Goal: Task Accomplishment & Management: Complete application form

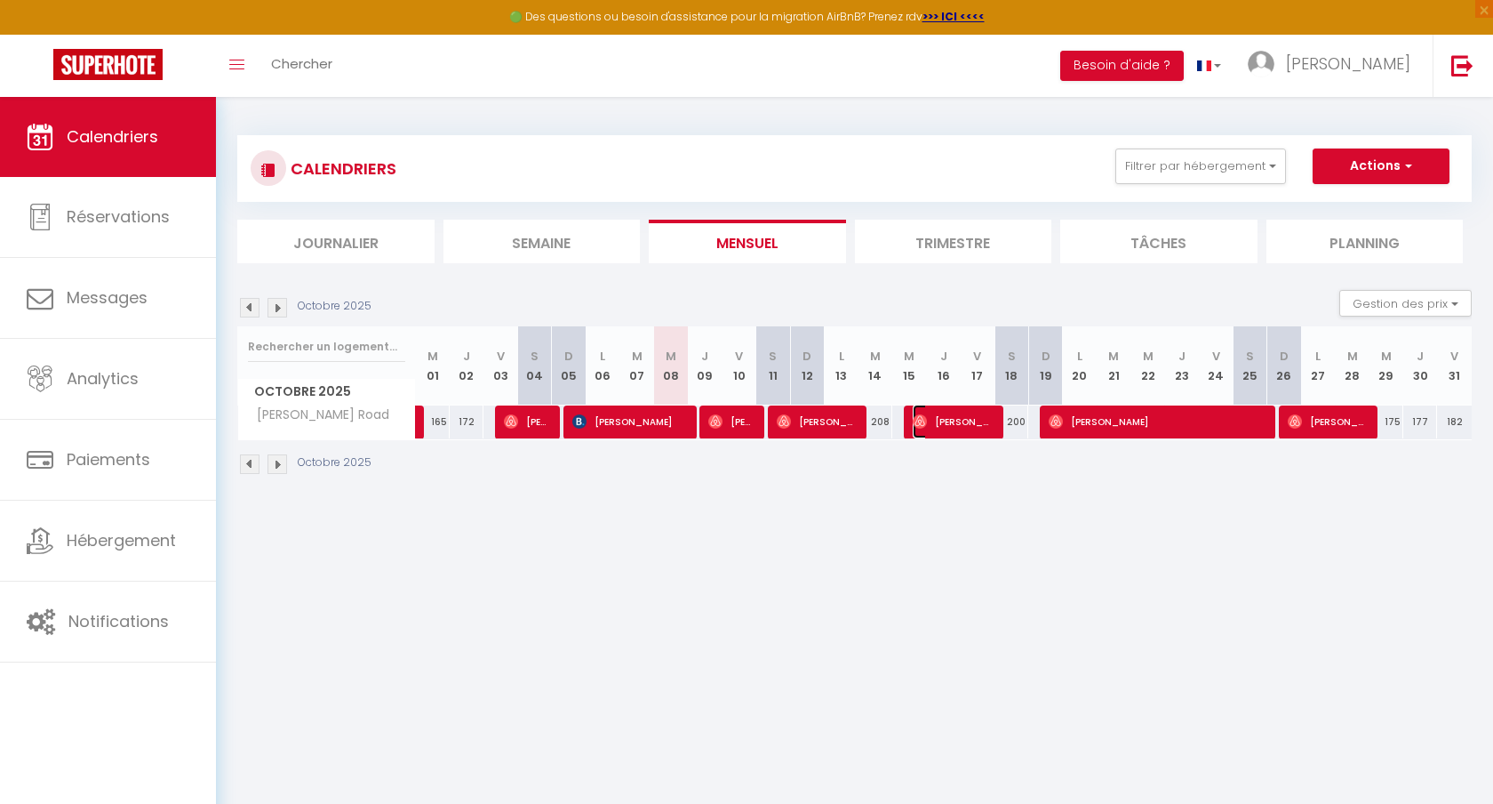
click at [948, 418] on span "[PERSON_NAME]" at bounding box center [952, 421] width 79 height 34
select select "OK"
select select "0"
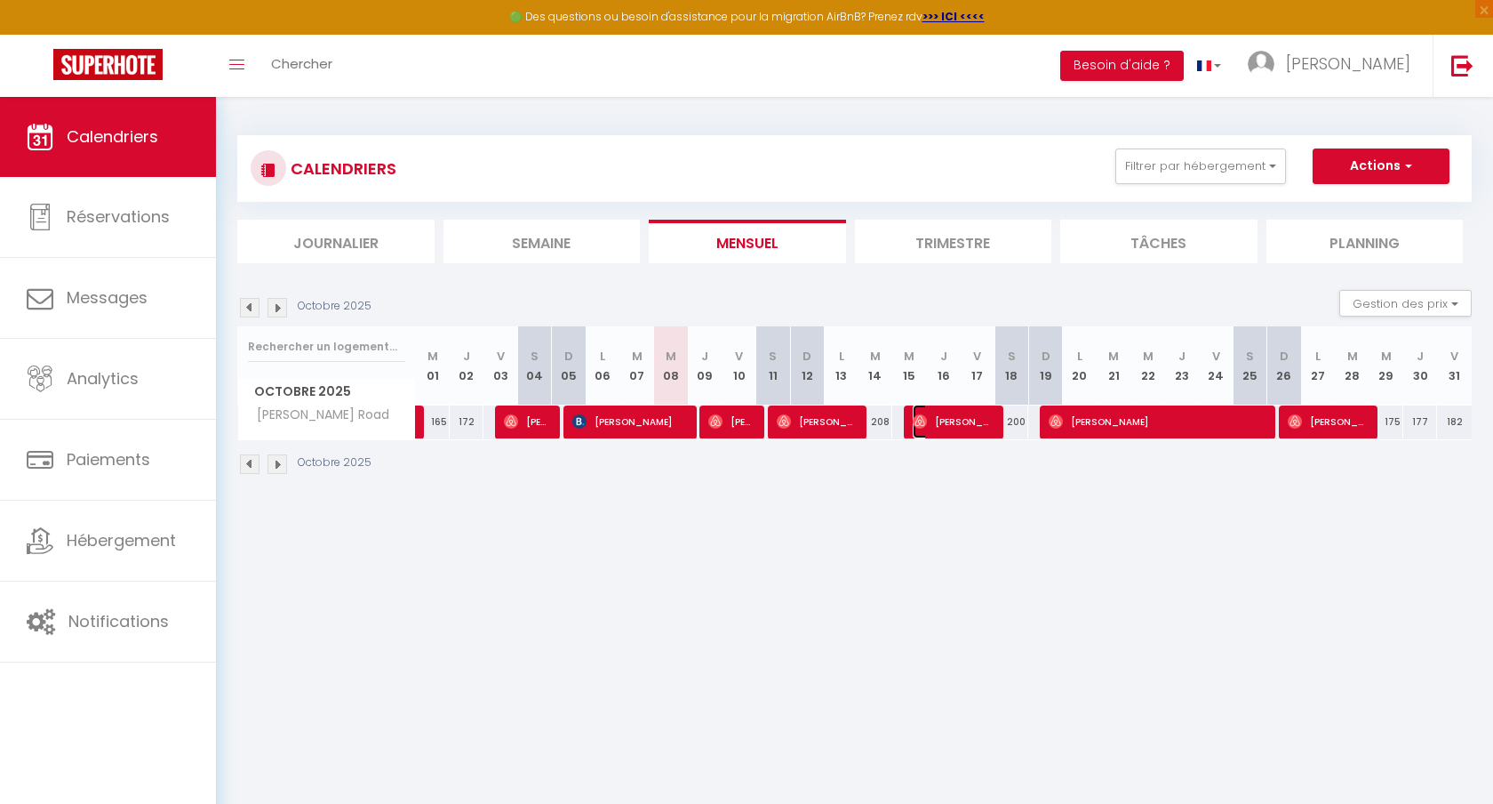
select select "1"
select select
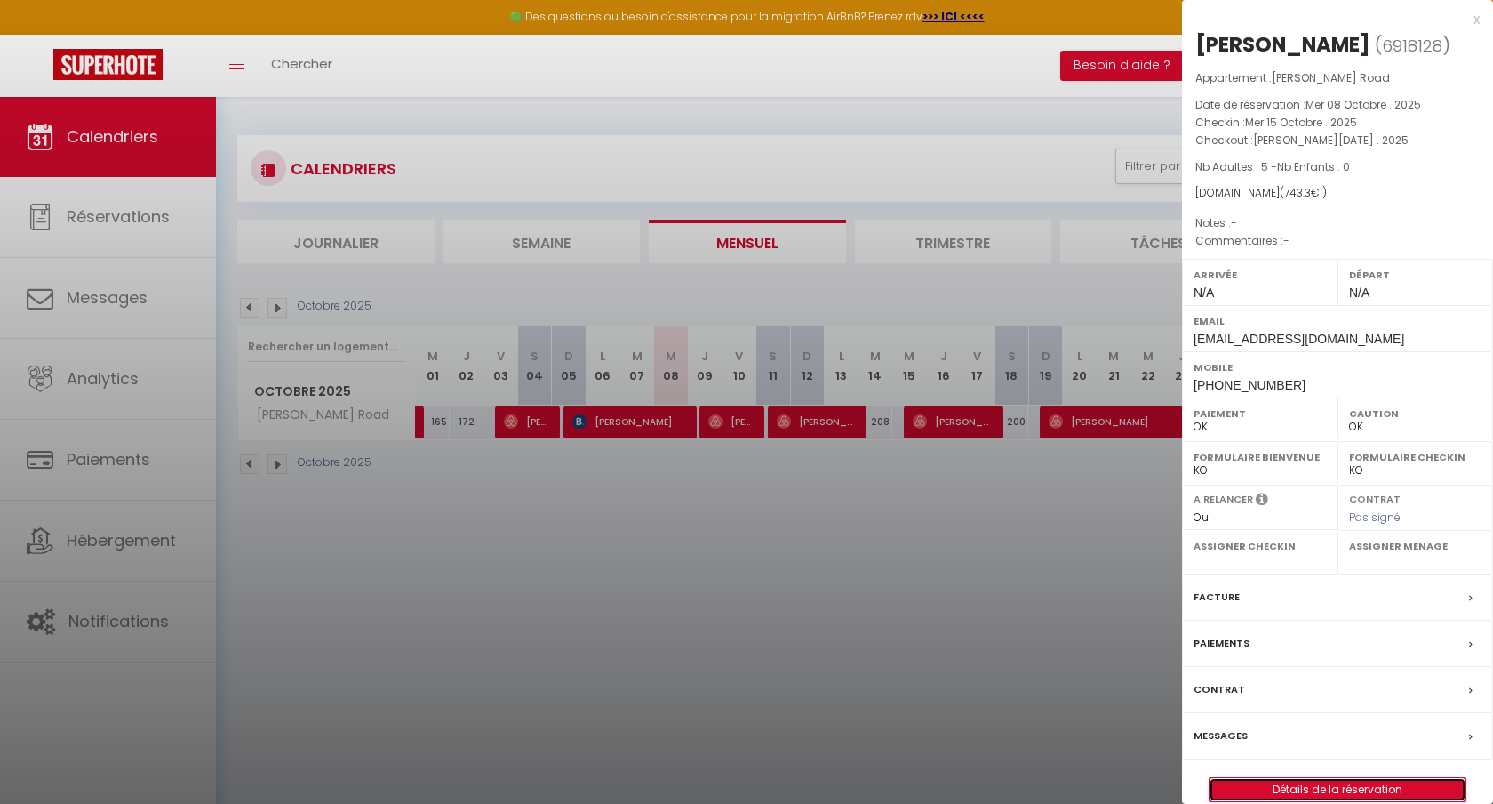
click at [1363, 788] on link "Détails de la réservation" at bounding box center [1338, 789] width 256 height 23
select select
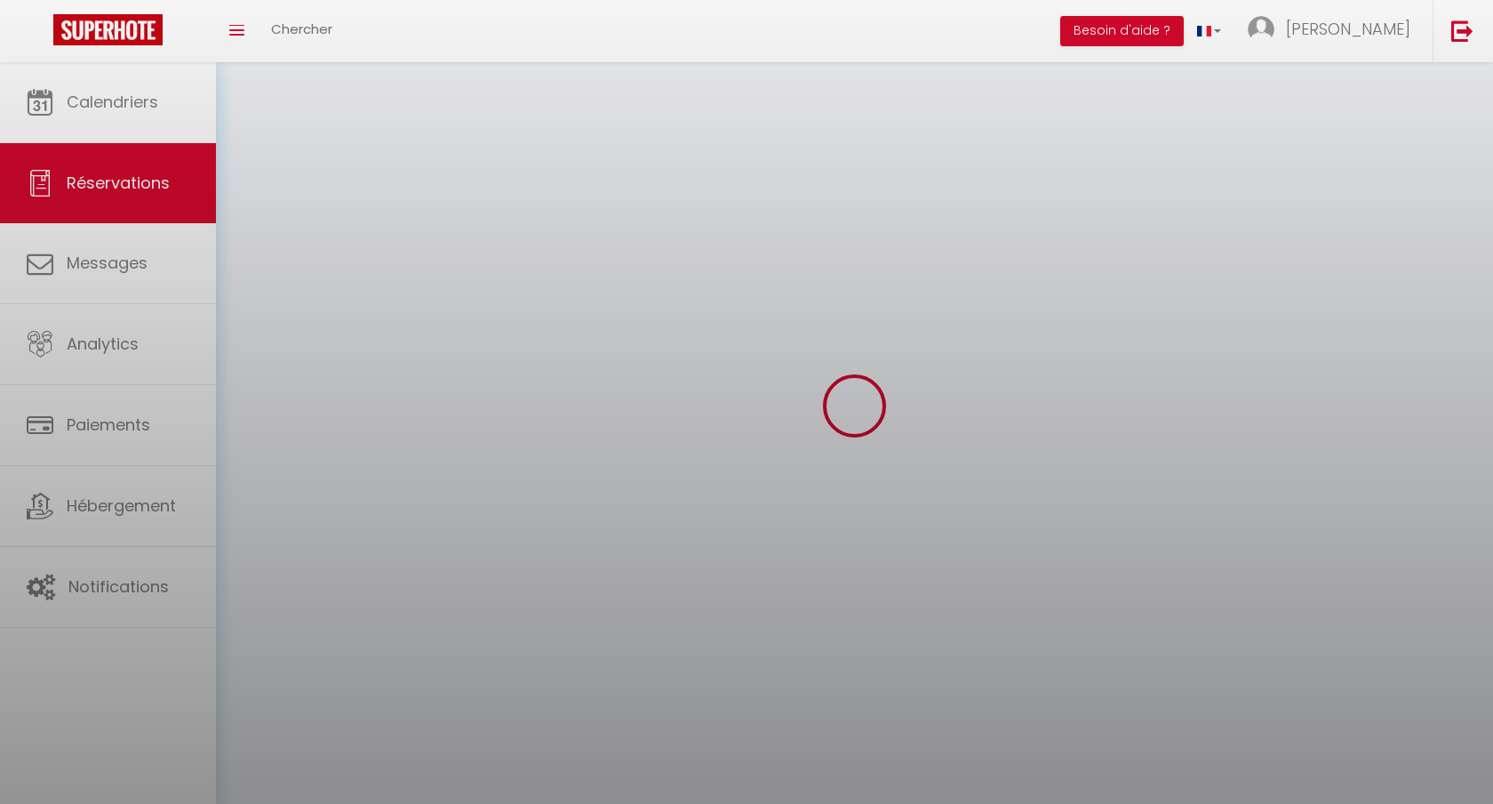
select select
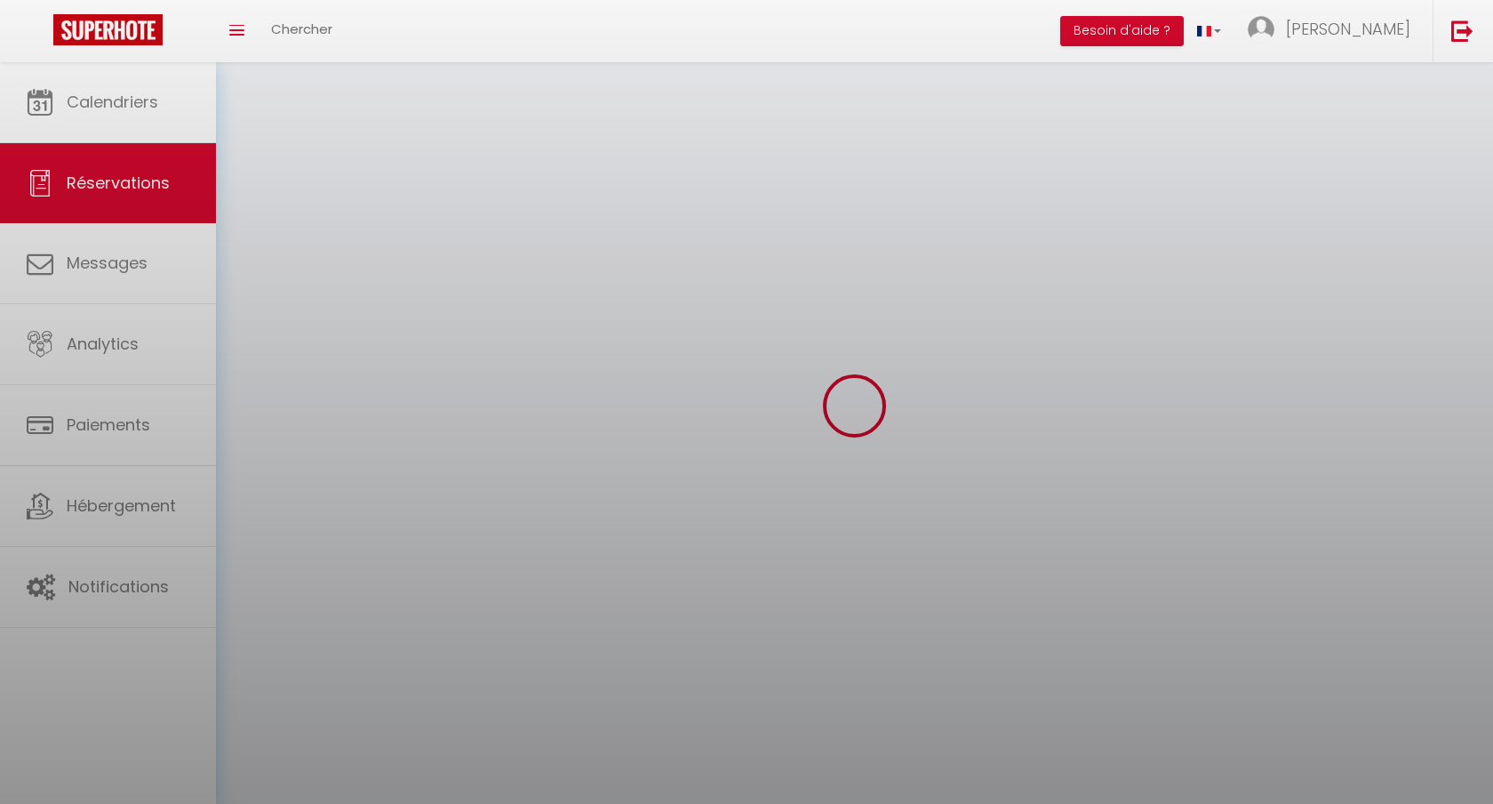
select select
checkbox input "false"
select select
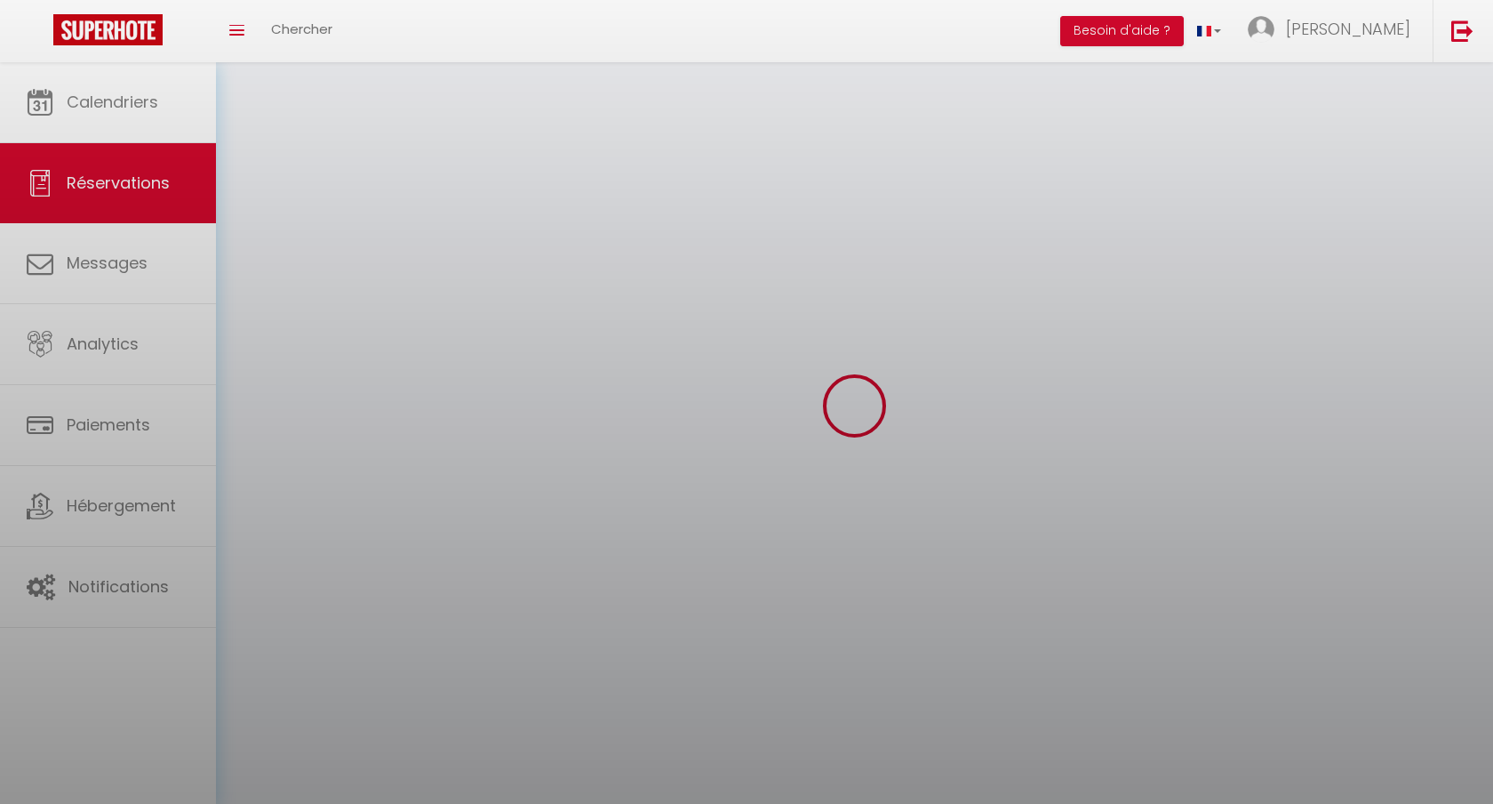
select select
checkbox input "false"
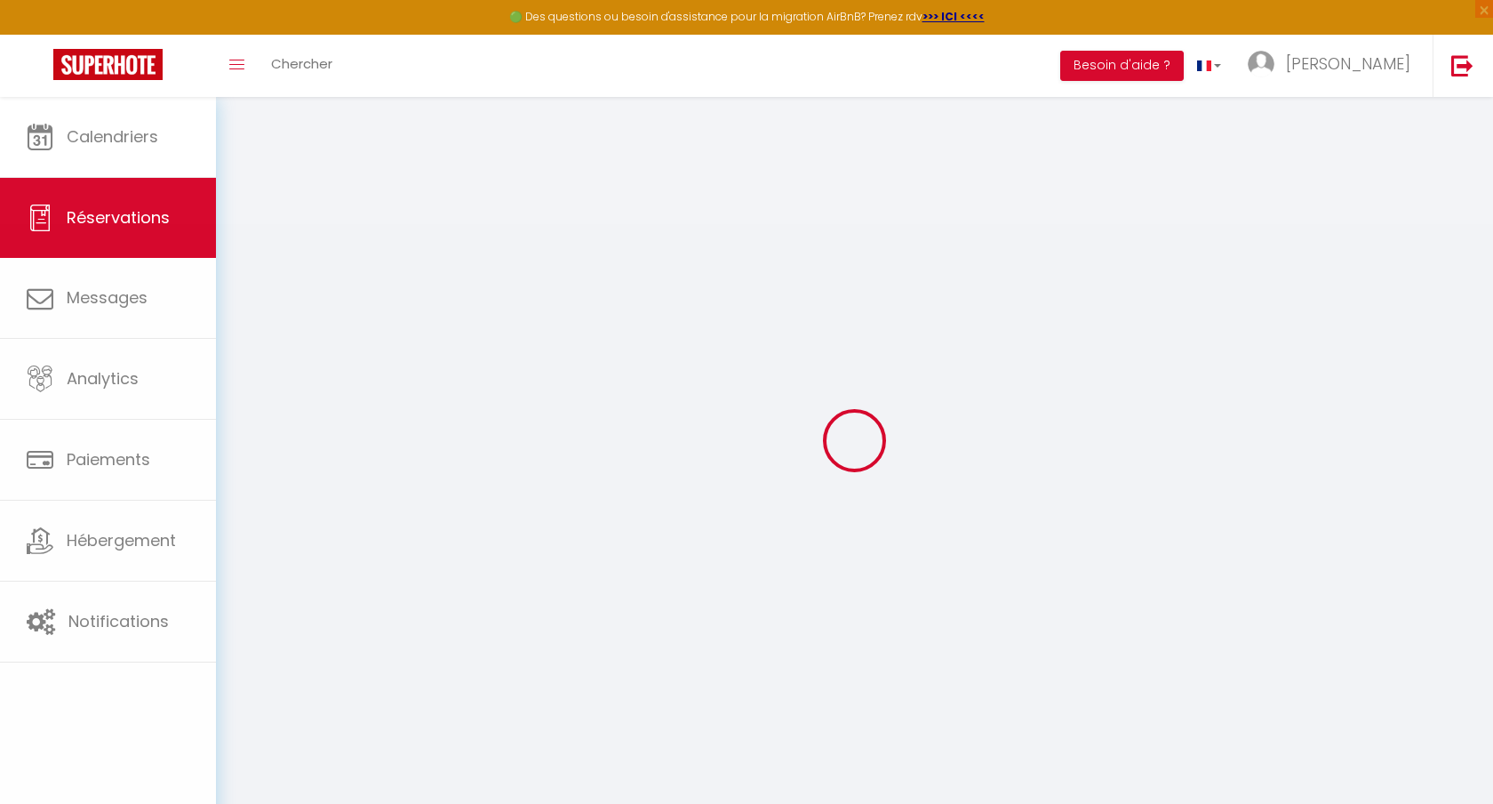
select select
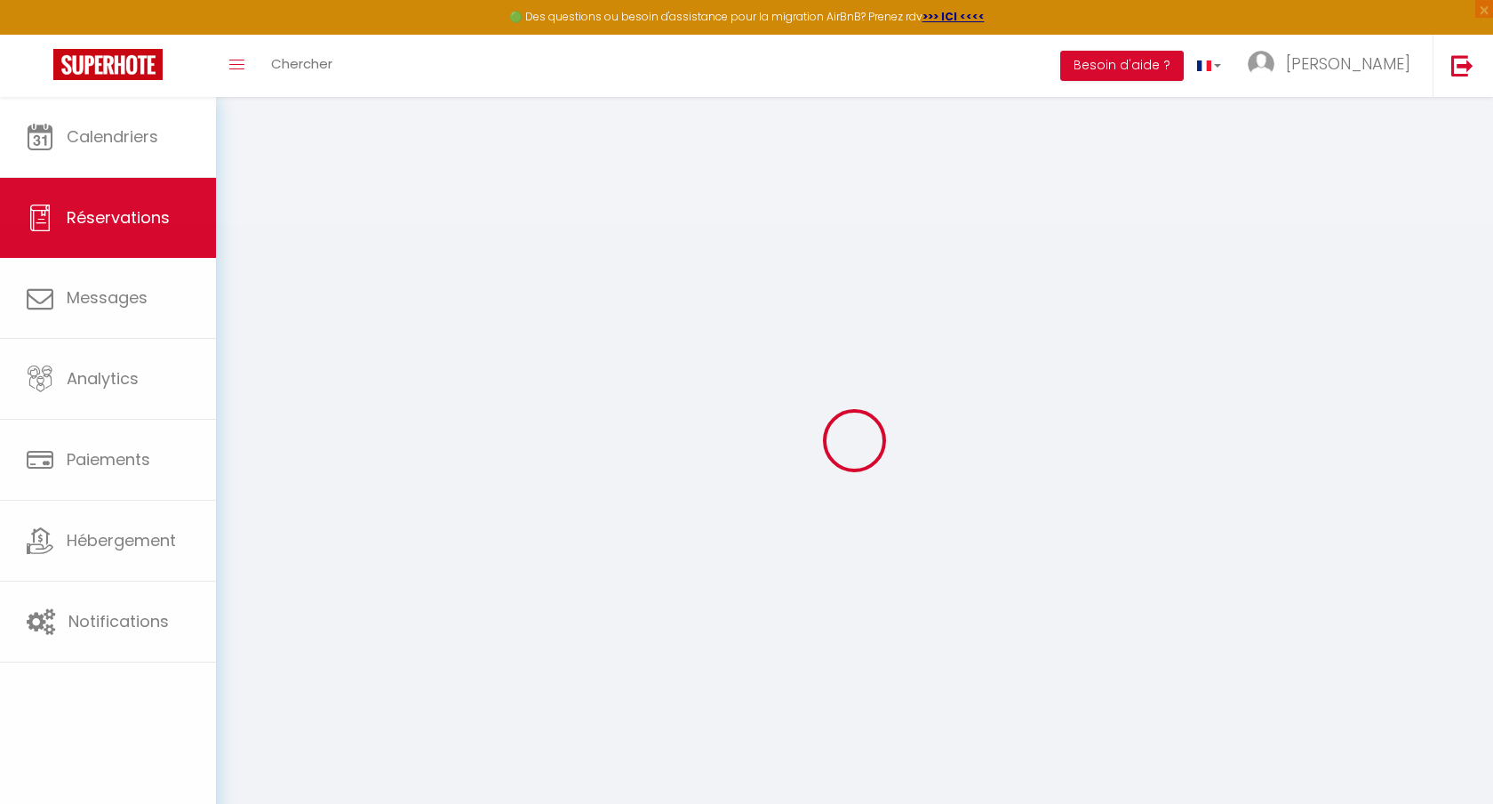
select select
checkbox input "false"
select select
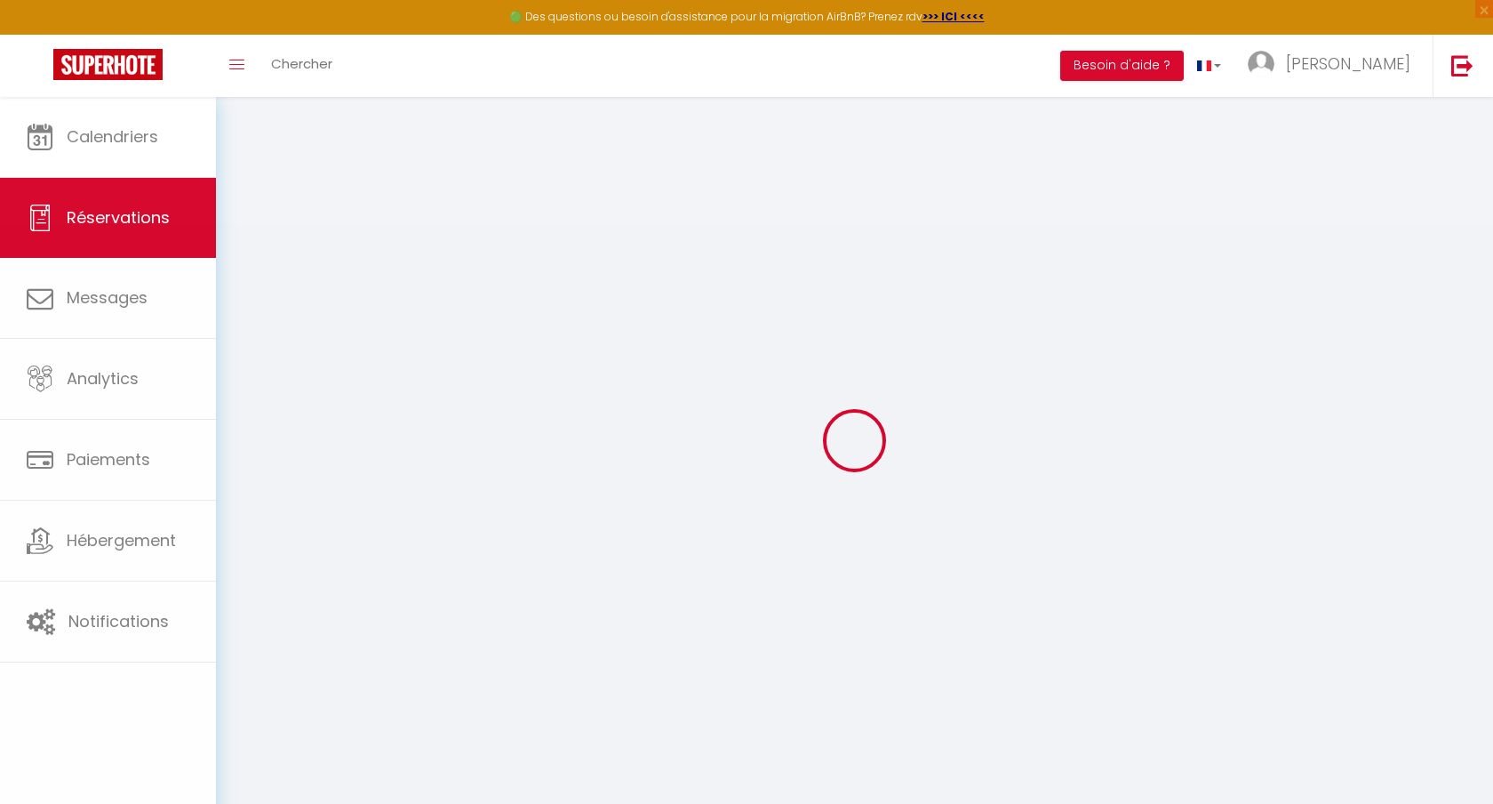
select select
checkbox input "false"
select select
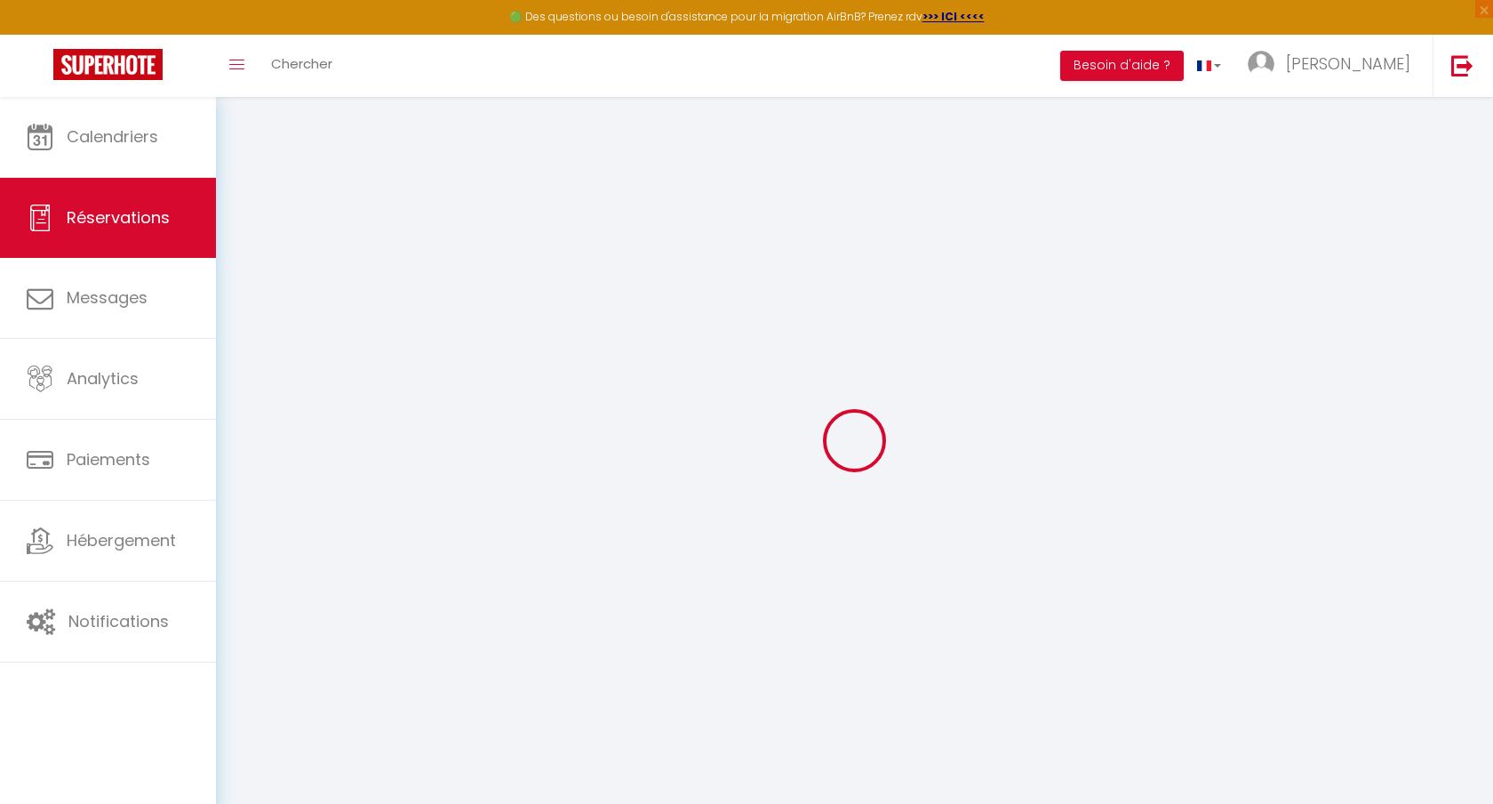
type input "[PERSON_NAME]"
type input "Tychon"
type input "[EMAIL_ADDRESS][DOMAIN_NAME]"
type input "[PHONE_NUMBER]"
select select
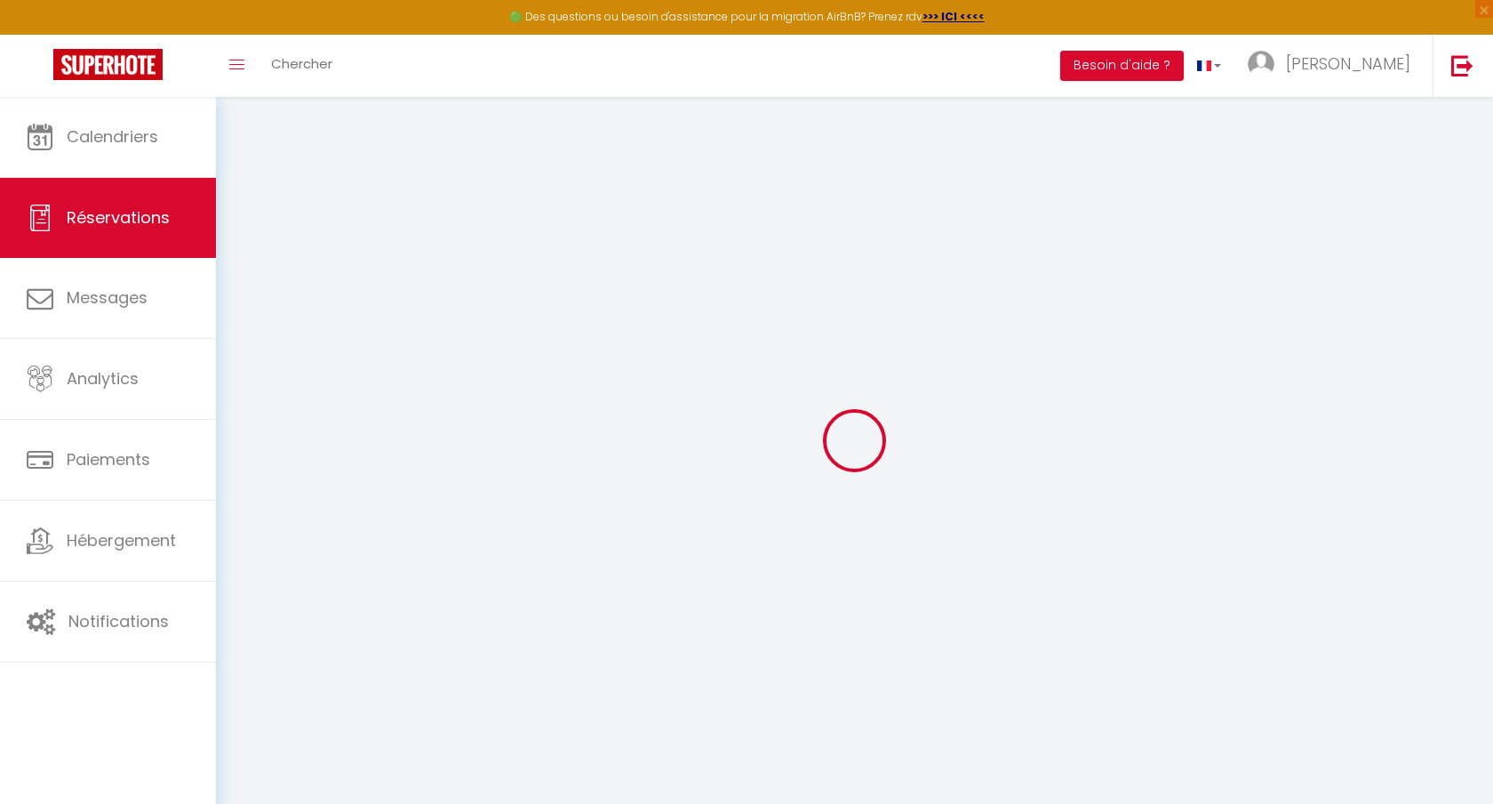
type input "136.76"
select select "15391"
select select "1"
select select
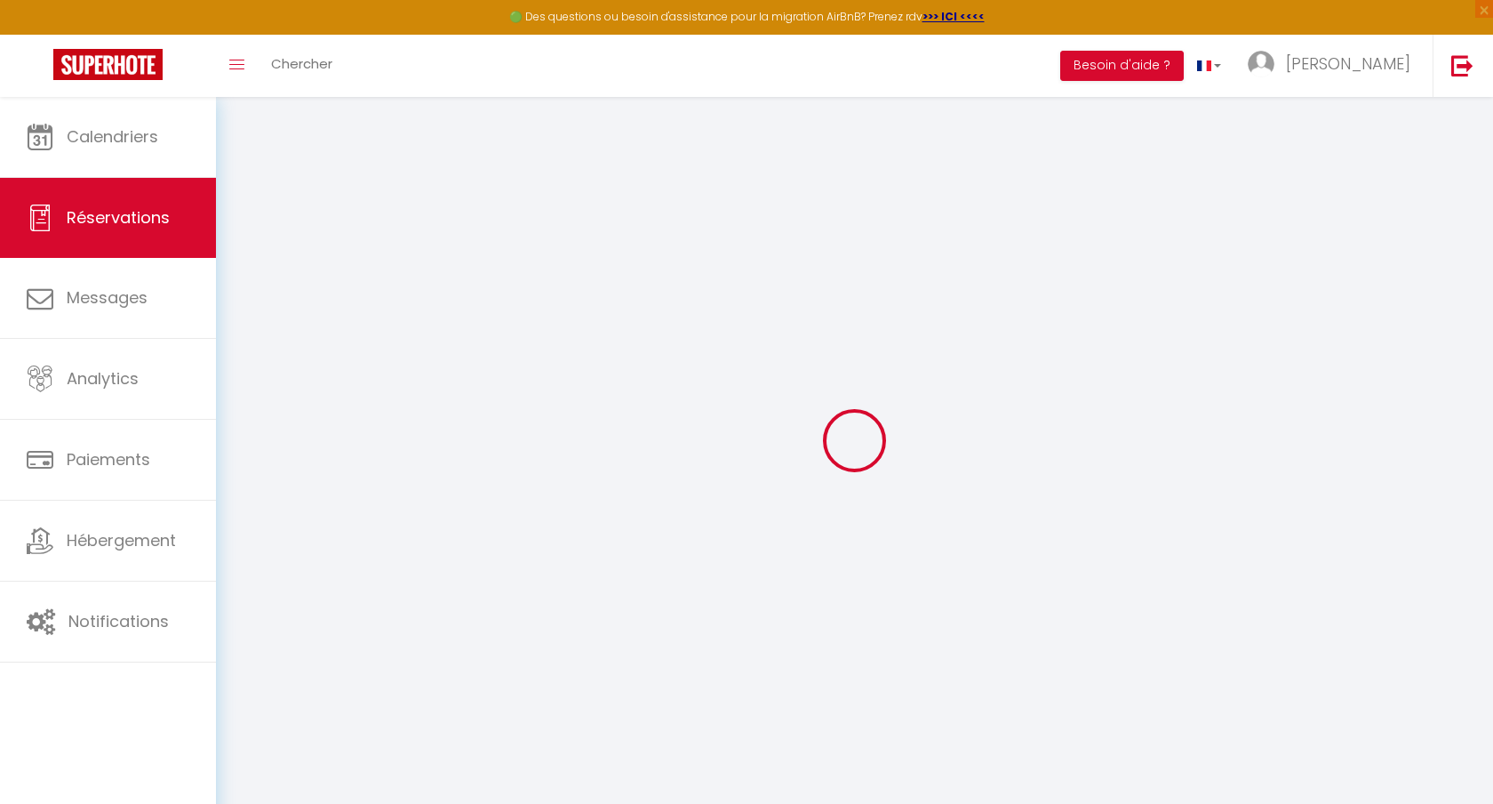
type input "5"
select select "12"
select select
type input "619.83"
checkbox input "false"
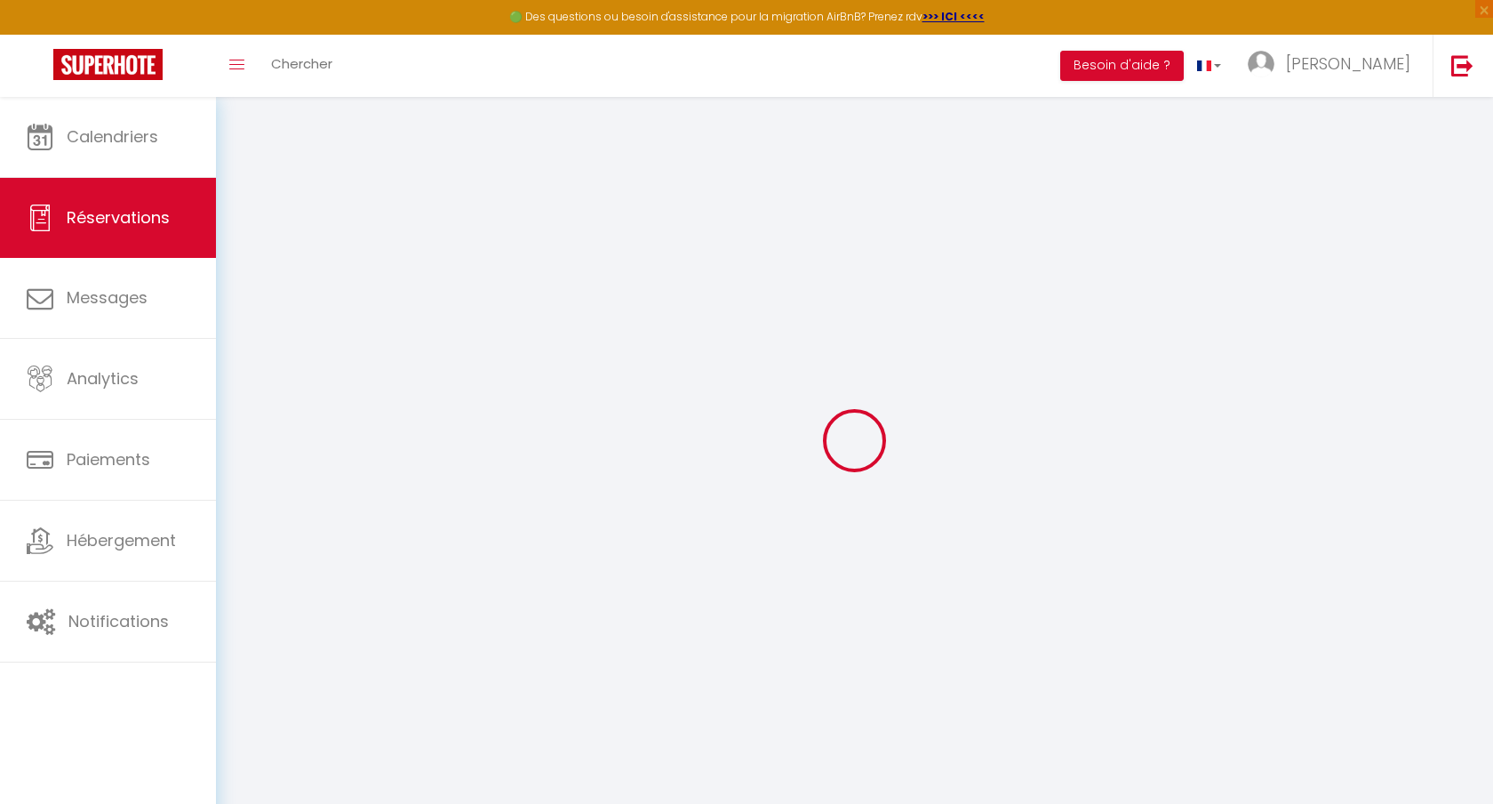
type input "0"
select select "1"
type input "140"
type input "0"
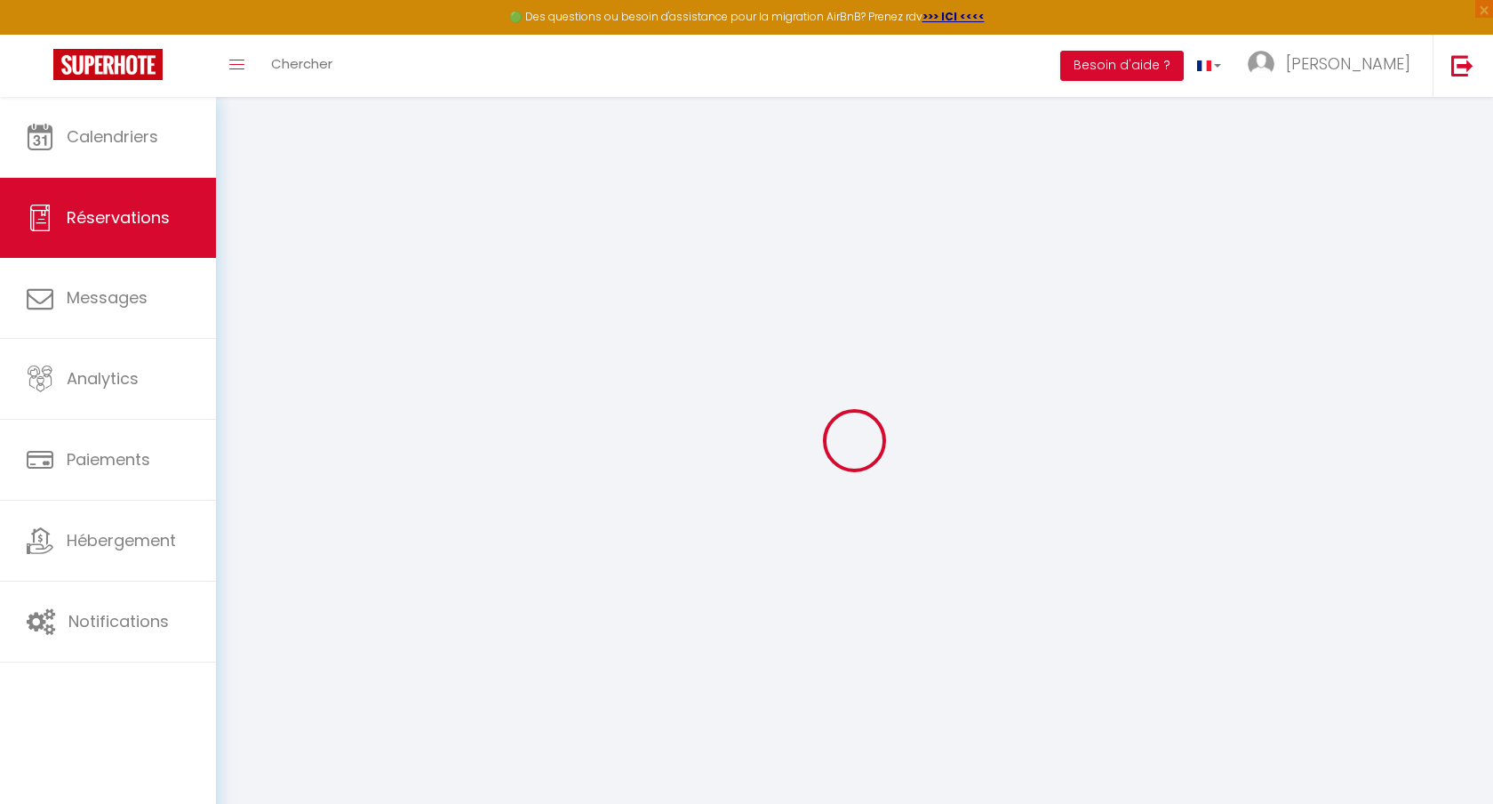
select select
select select "15"
checkbox input "false"
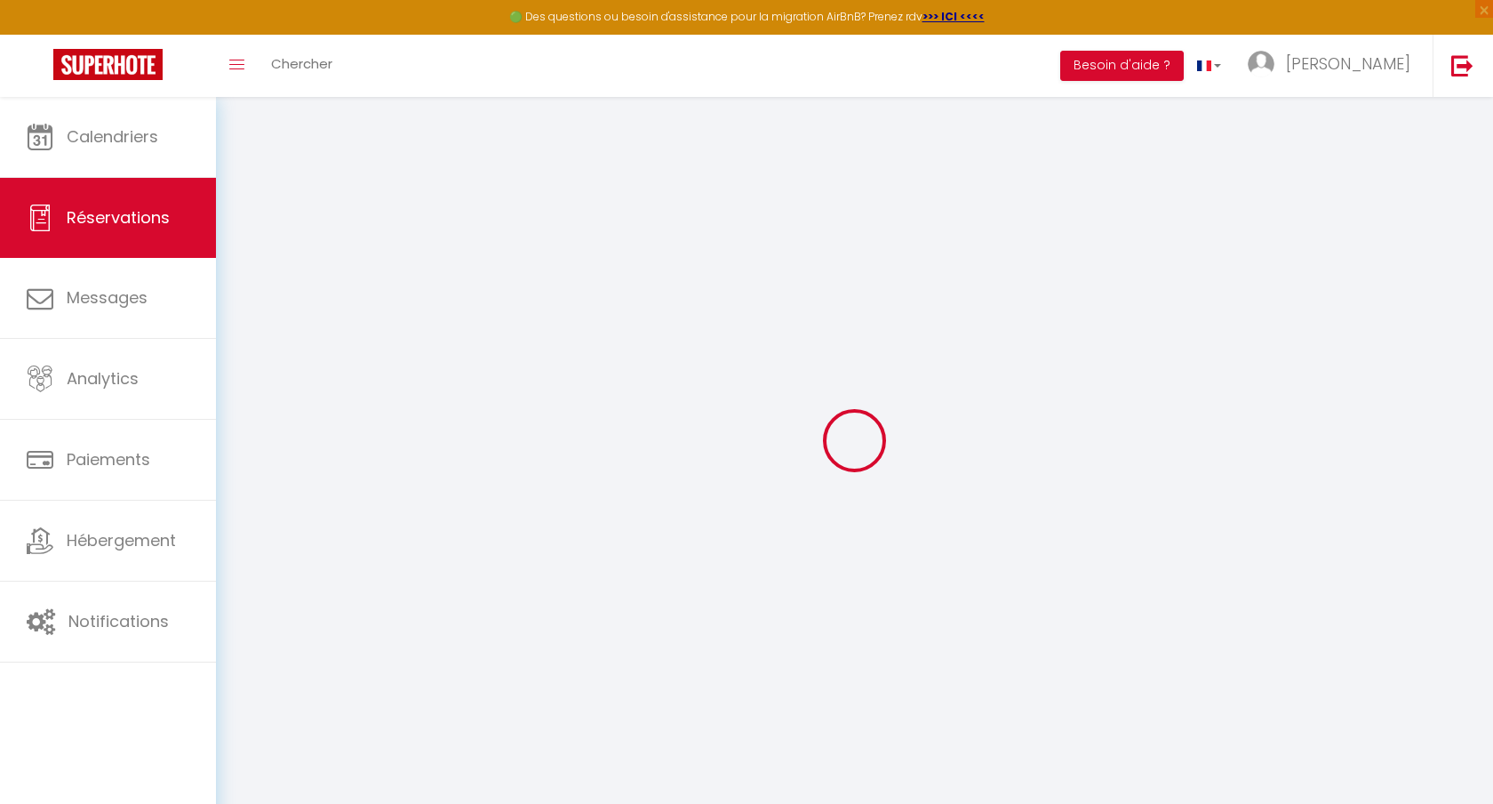
select select
checkbox input "false"
select select
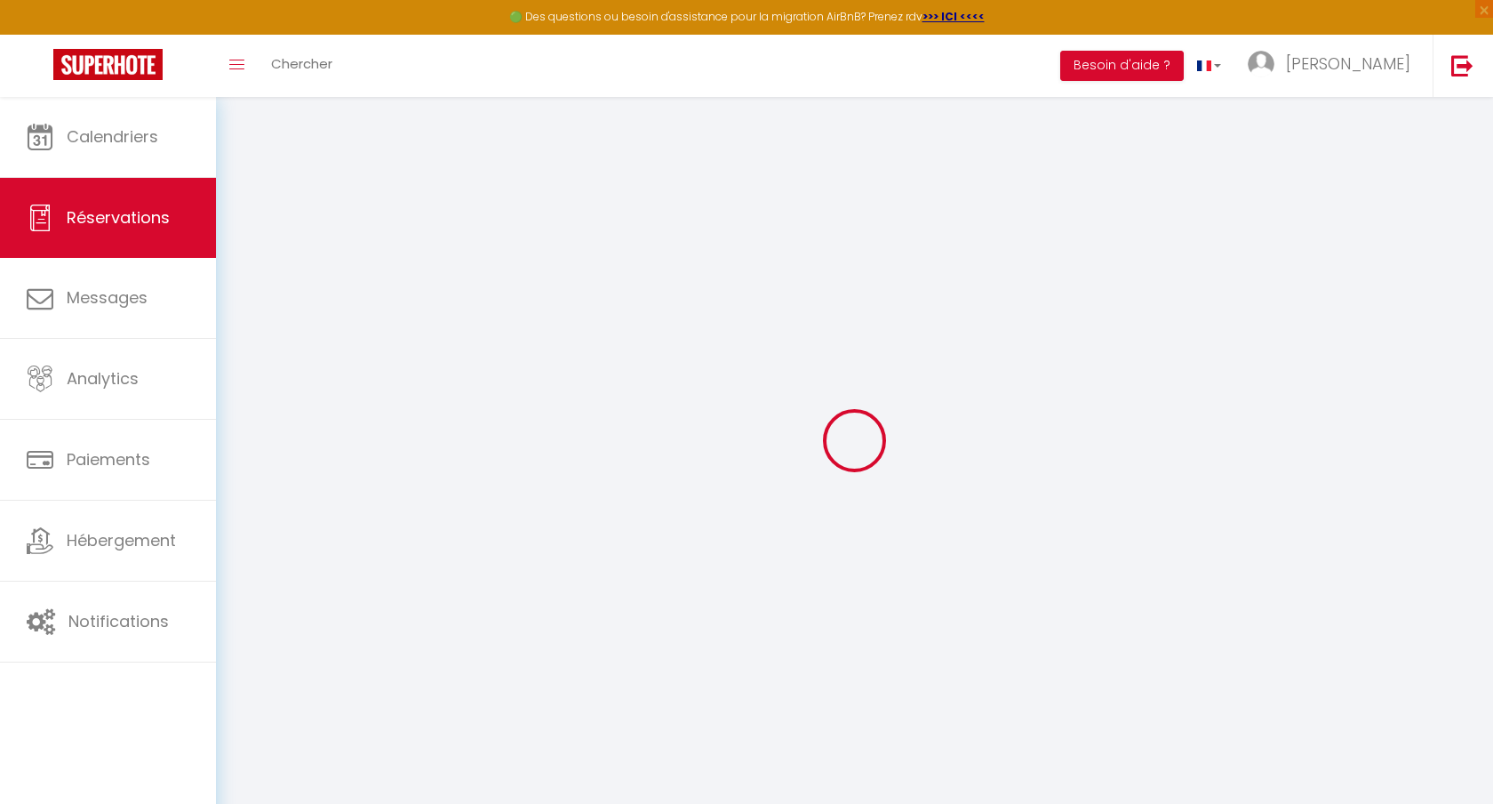
select select
checkbox input "false"
select select
type input "123.47"
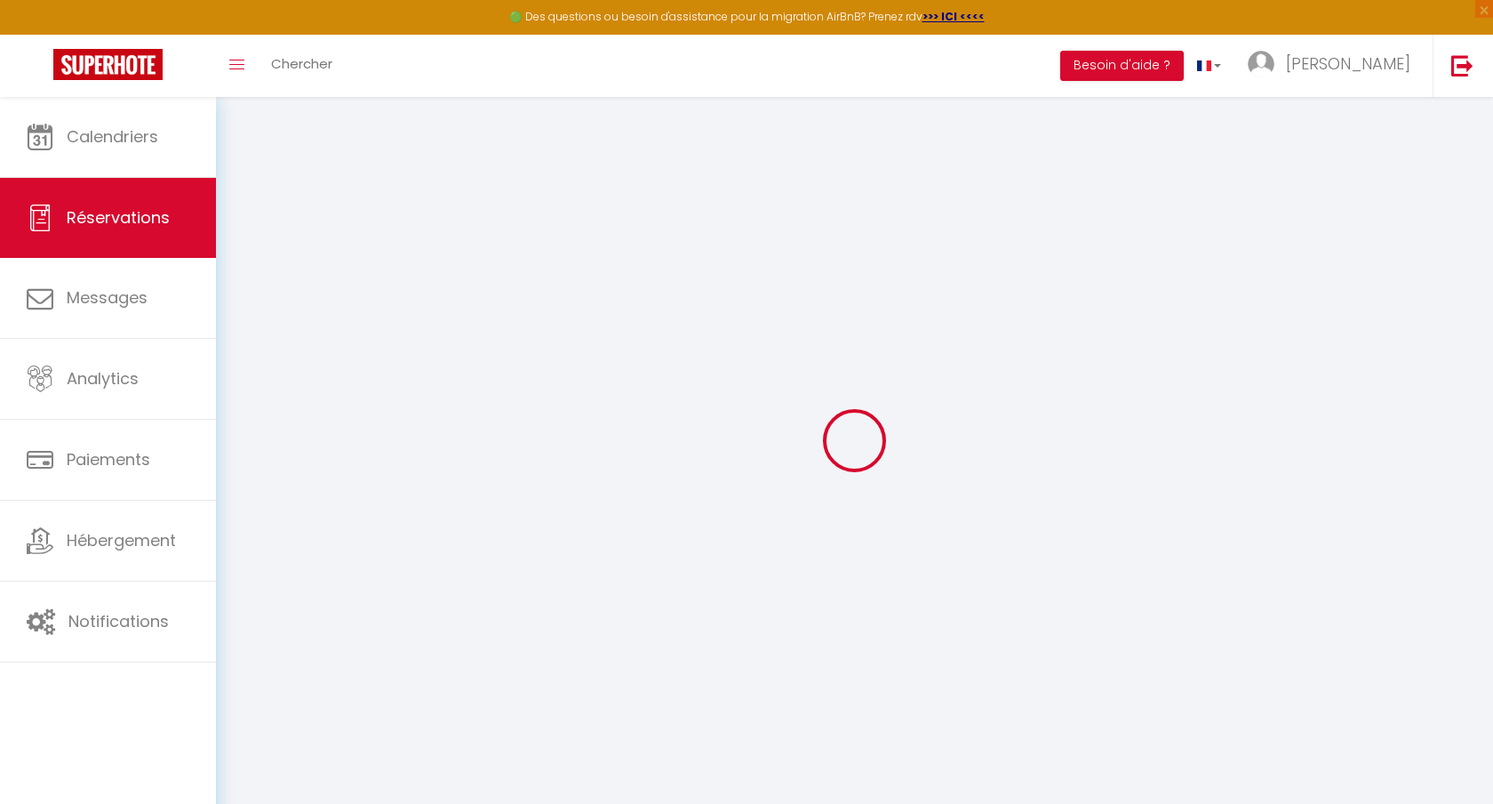
select select
checkbox input "false"
select select
checkbox input "false"
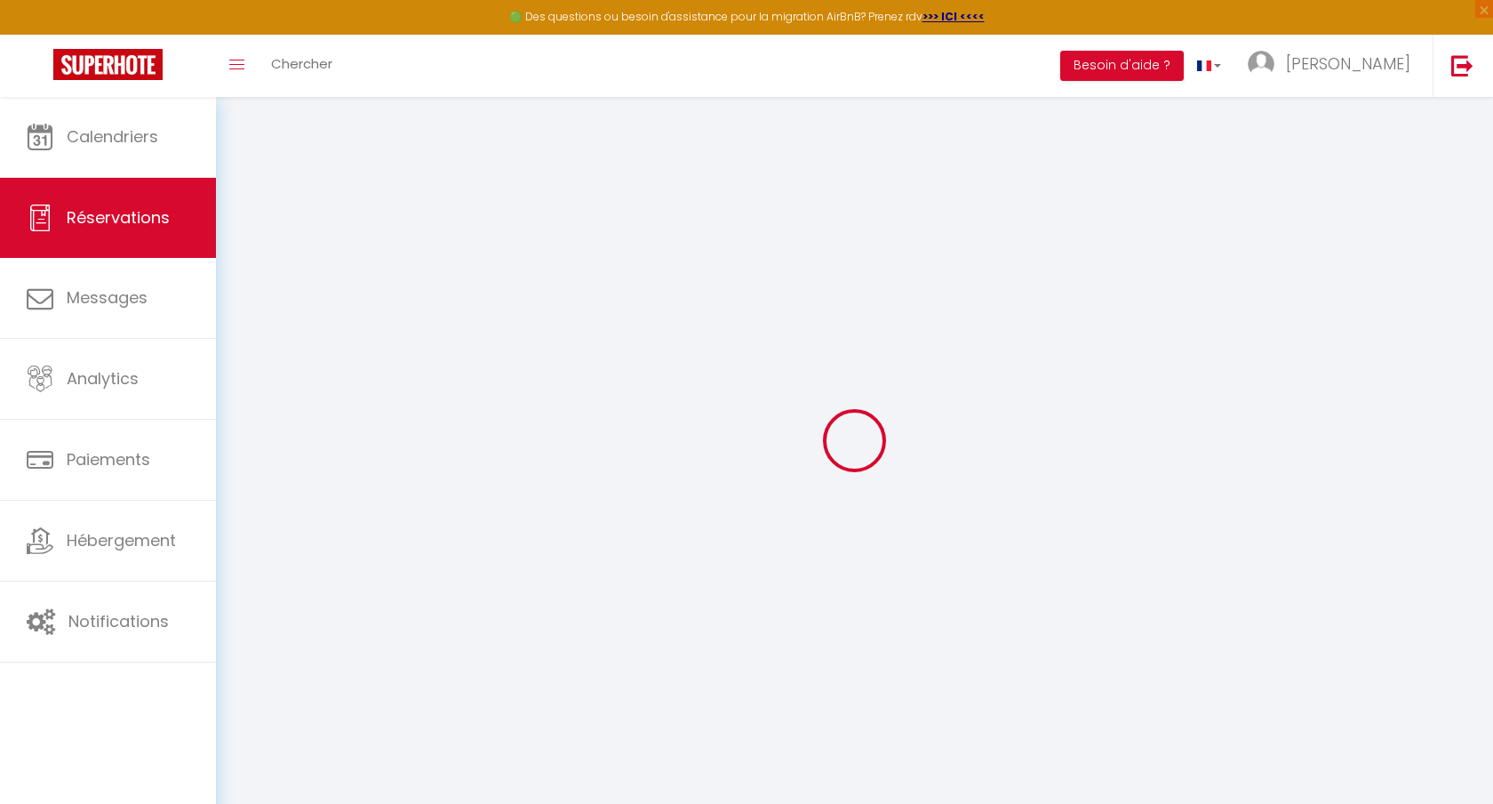
select select
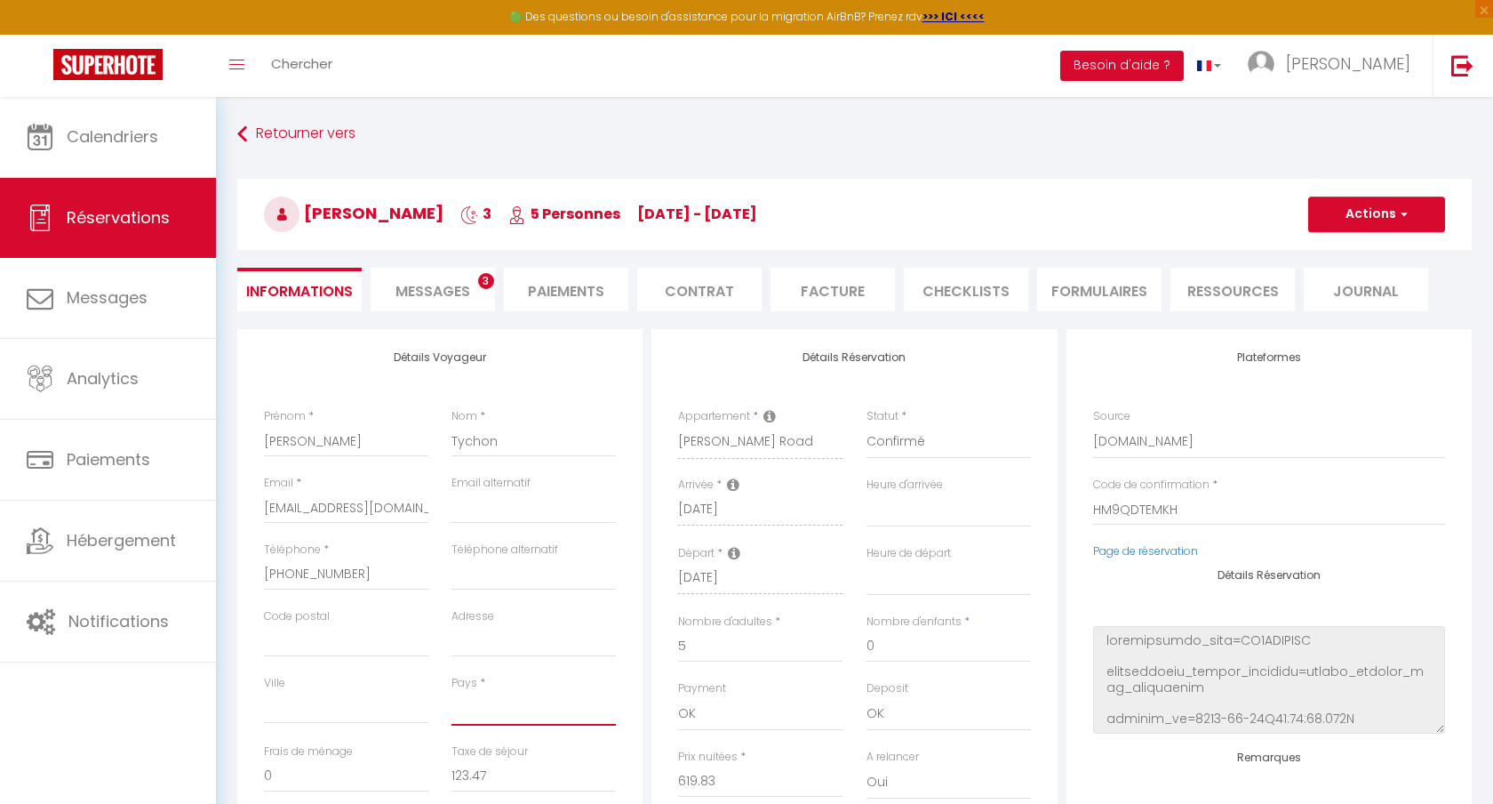
click at [483, 698] on select "[GEOGRAPHIC_DATA] [GEOGRAPHIC_DATA] [GEOGRAPHIC_DATA] [GEOGRAPHIC_DATA] [GEOGRA…" at bounding box center [534, 709] width 164 height 34
select select "NL"
click at [452, 692] on select "[GEOGRAPHIC_DATA] [GEOGRAPHIC_DATA] [GEOGRAPHIC_DATA] [GEOGRAPHIC_DATA] [GEOGRA…" at bounding box center [534, 709] width 164 height 34
select select
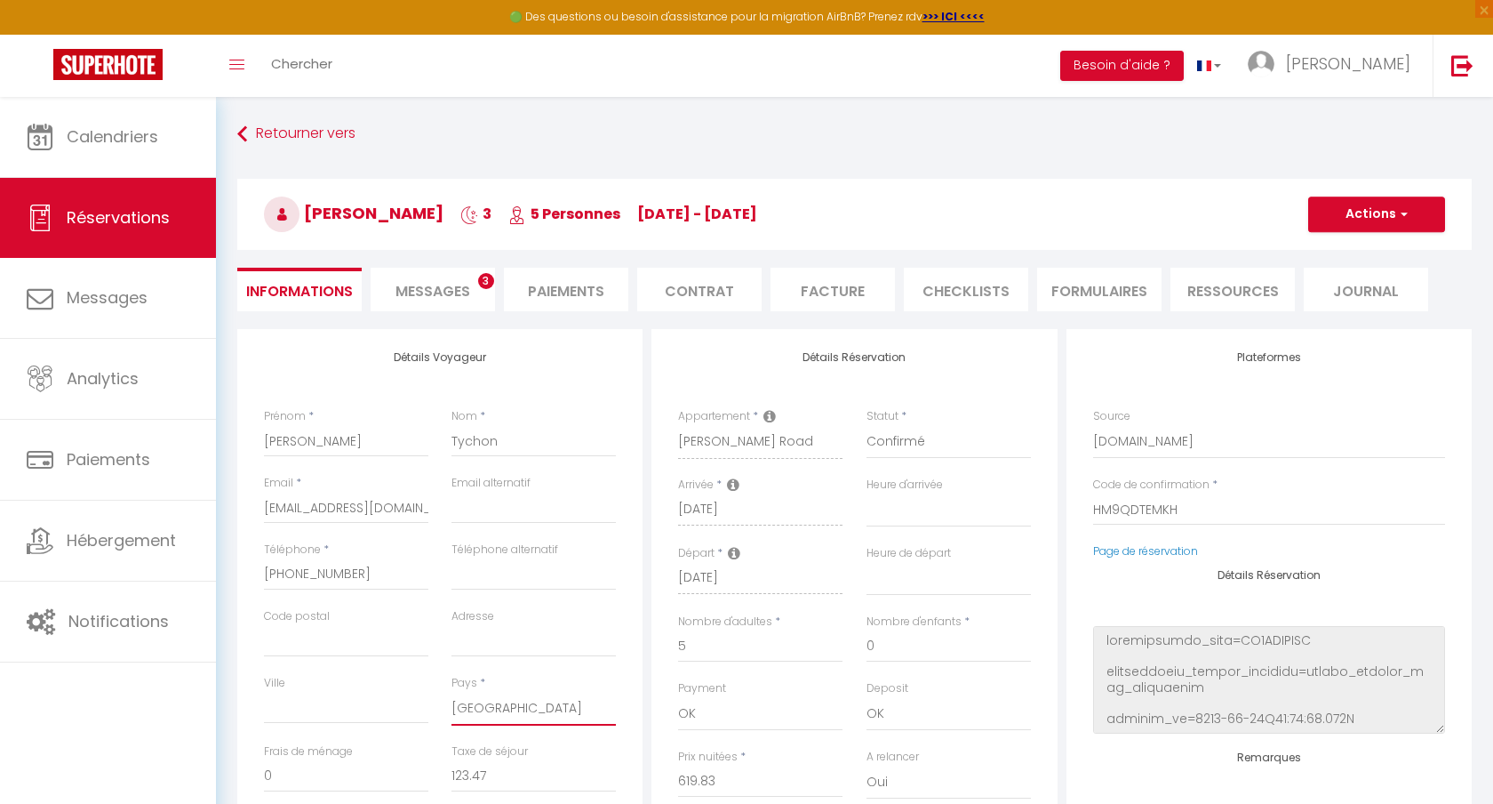
checkbox input "false"
click at [1381, 227] on button "Actions" at bounding box center [1376, 214] width 137 height 36
click at [1340, 257] on link "Enregistrer" at bounding box center [1359, 253] width 140 height 23
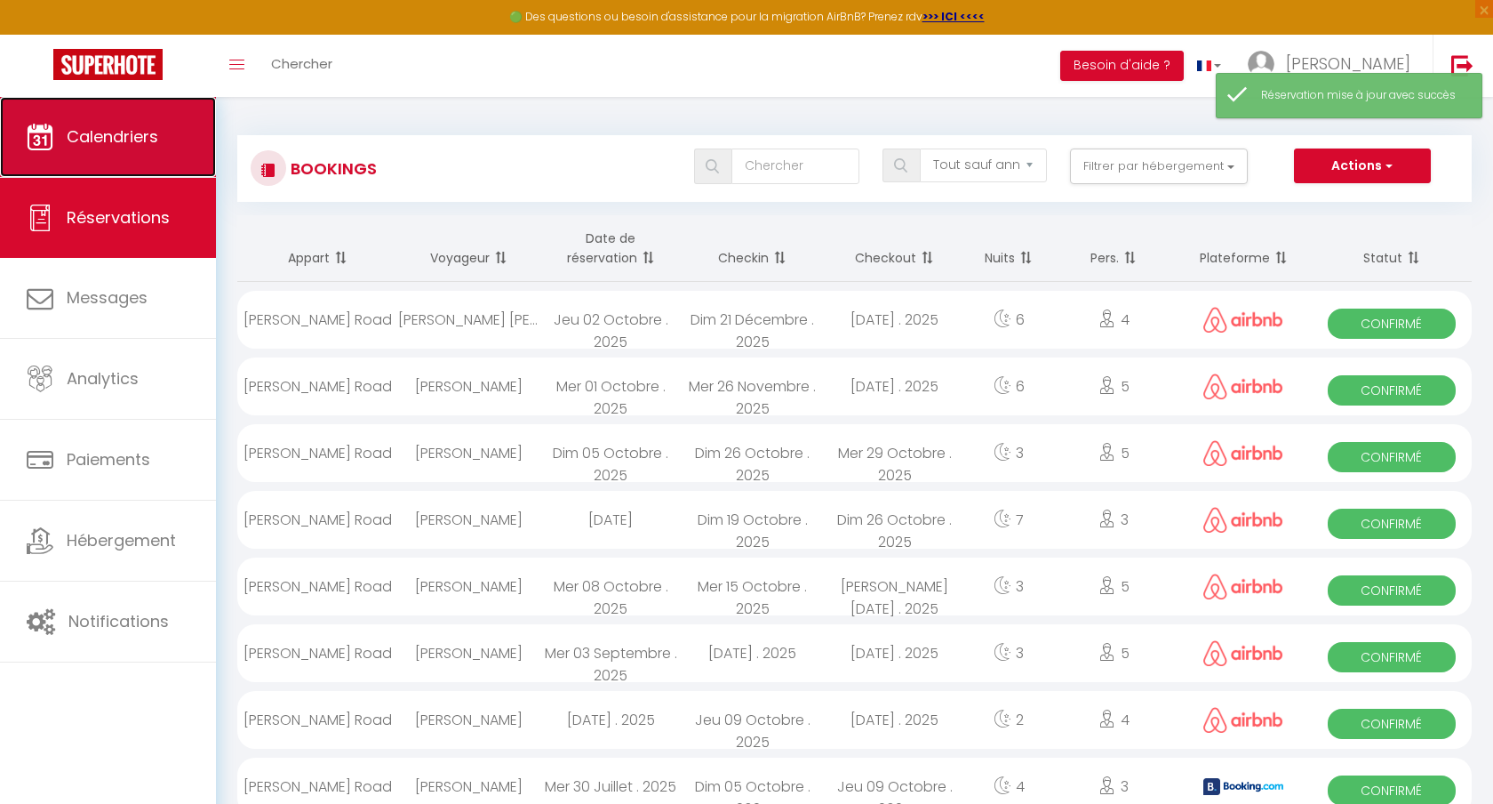
click at [157, 143] on span "Calendriers" at bounding box center [113, 136] width 92 height 22
